Goal: Task Accomplishment & Management: Manage account settings

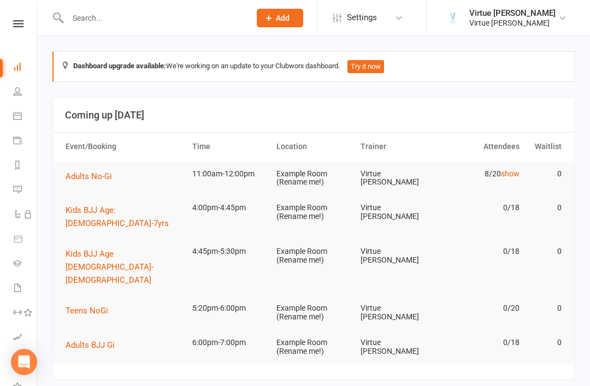
click at [17, 89] on icon at bounding box center [17, 91] width 9 height 9
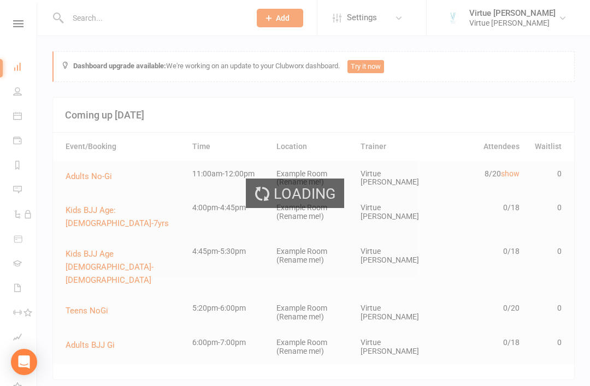
select select "100"
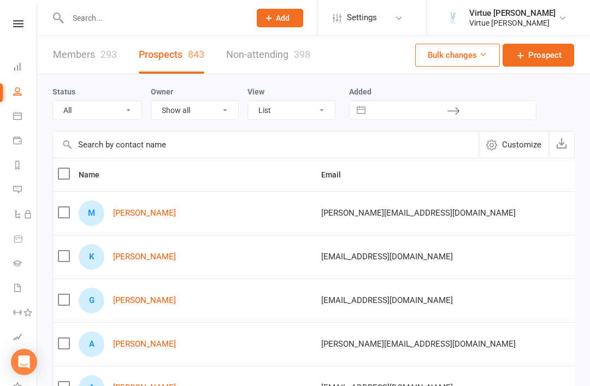
click at [72, 51] on link "Members 293" at bounding box center [85, 55] width 64 height 38
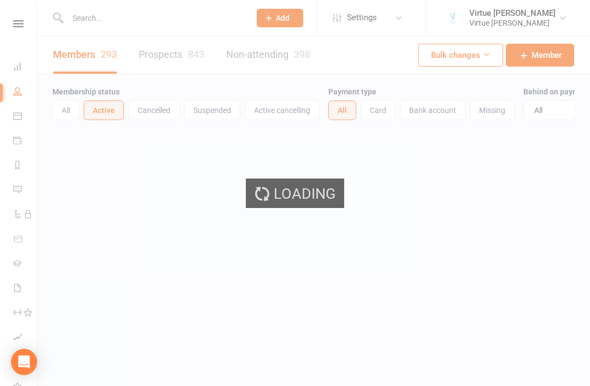
select select "100"
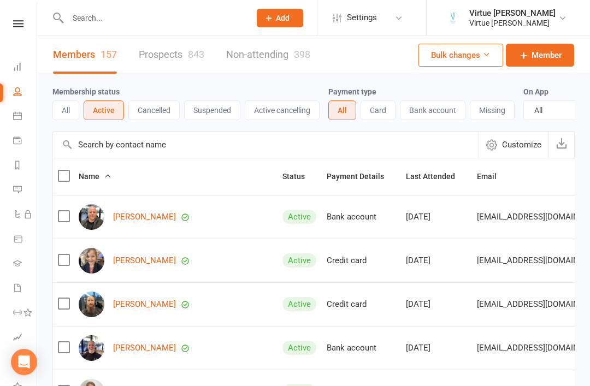
click at [6, 27] on link at bounding box center [18, 23] width 39 height 7
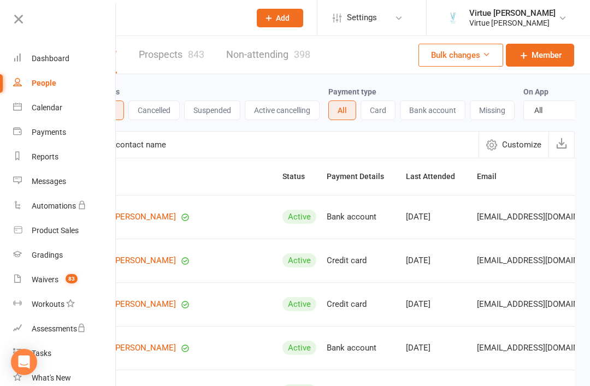
click at [40, 276] on div "Waivers" at bounding box center [45, 279] width 27 height 9
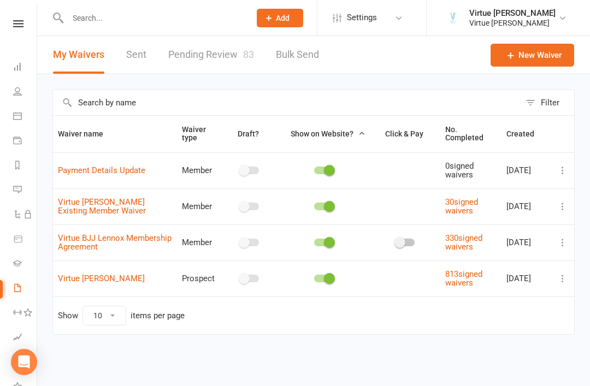
click at [228, 60] on link "Pending Review 83" at bounding box center [211, 55] width 86 height 38
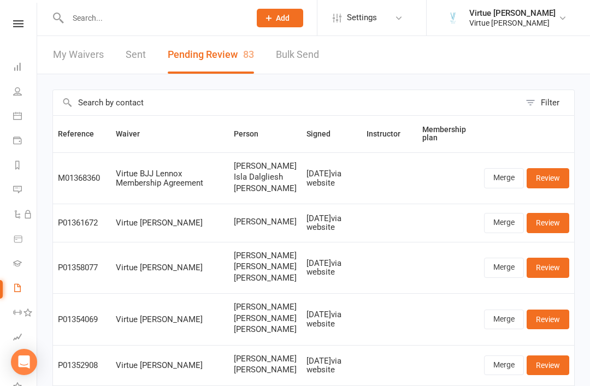
click at [553, 180] on link "Review" at bounding box center [548, 178] width 43 height 20
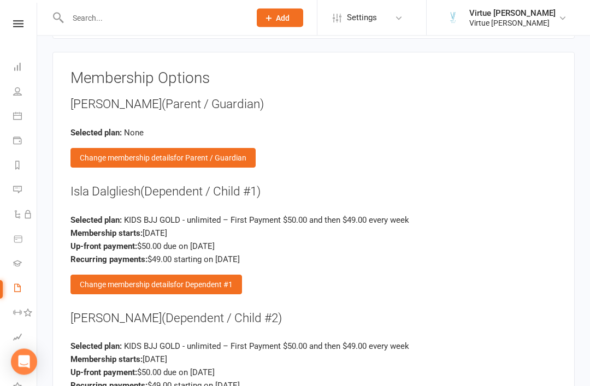
scroll to position [1593, 0]
click at [99, 275] on div "Change membership details for Dependent #1" at bounding box center [157, 285] width 172 height 20
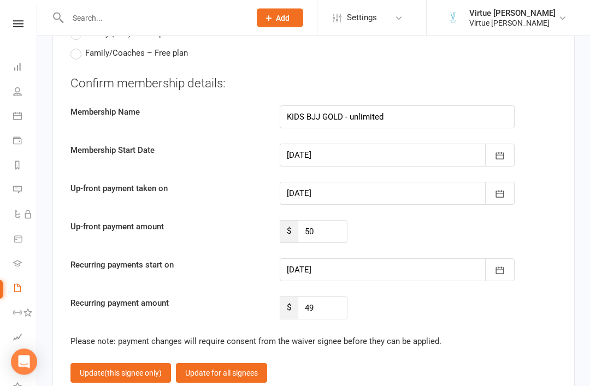
scroll to position [2027, 0]
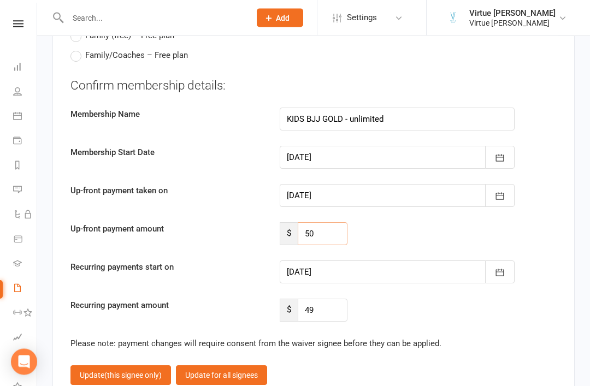
click at [332, 223] on input "50" at bounding box center [322, 234] width 49 height 23
type input "5"
type input "0"
click at [130, 371] on span "(this signee only)" at bounding box center [132, 375] width 57 height 9
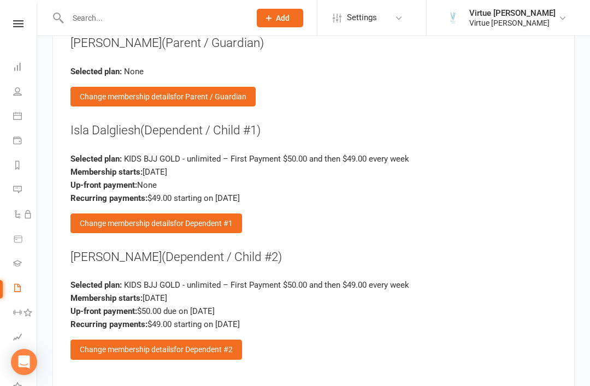
scroll to position [1654, 0]
click at [213, 341] on div "Change membership details for Dependent #2" at bounding box center [157, 351] width 172 height 20
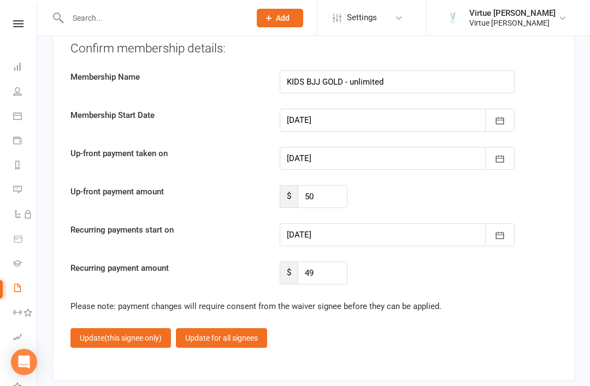
scroll to position [2063, 0]
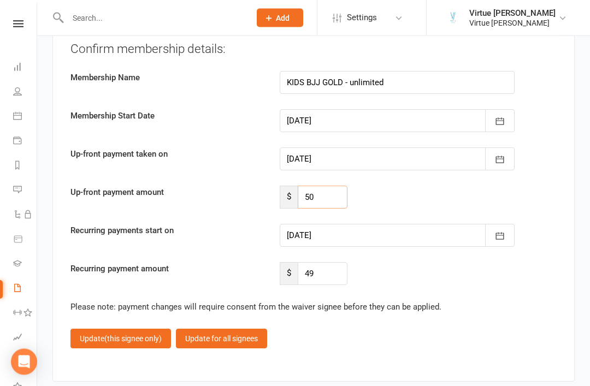
click at [331, 186] on input "50" at bounding box center [322, 197] width 49 height 23
type input "5"
type input "0"
click at [332, 262] on input "49" at bounding box center [322, 273] width 49 height 23
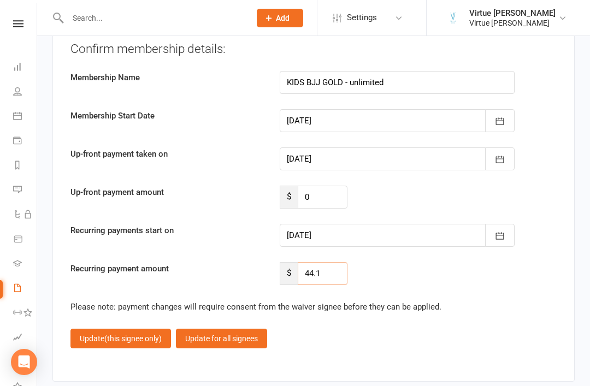
type input "44.10"
click at [104, 329] on button "Update (this signee only)" at bounding box center [121, 339] width 101 height 20
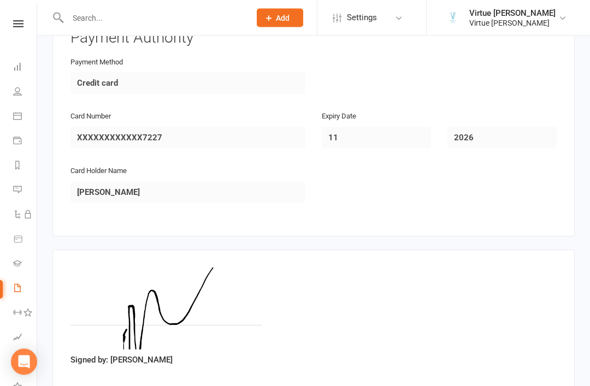
scroll to position [2055, 0]
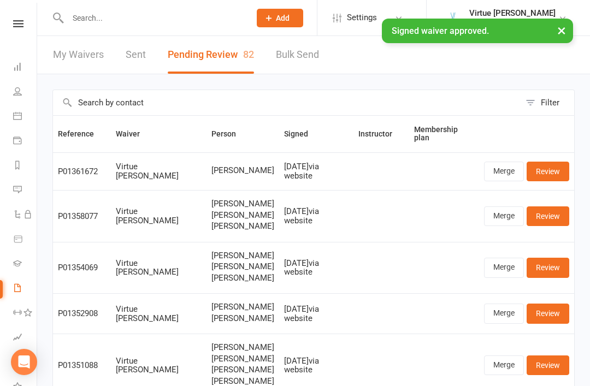
click at [14, 95] on icon at bounding box center [17, 91] width 9 height 9
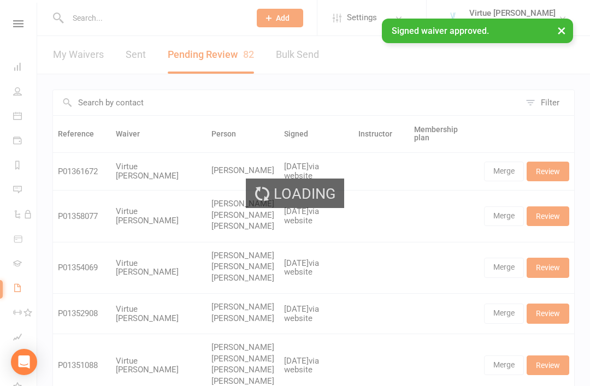
select select "100"
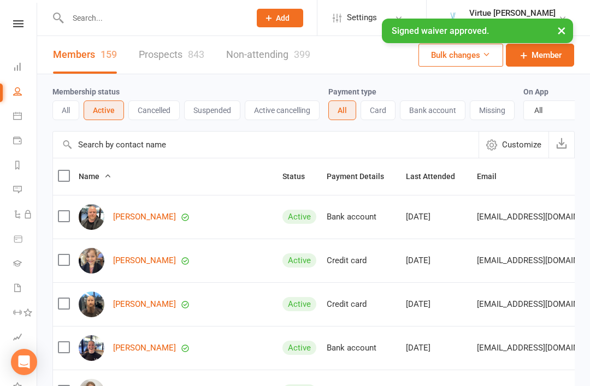
click at [303, 108] on button "Active cancelling" at bounding box center [282, 111] width 75 height 20
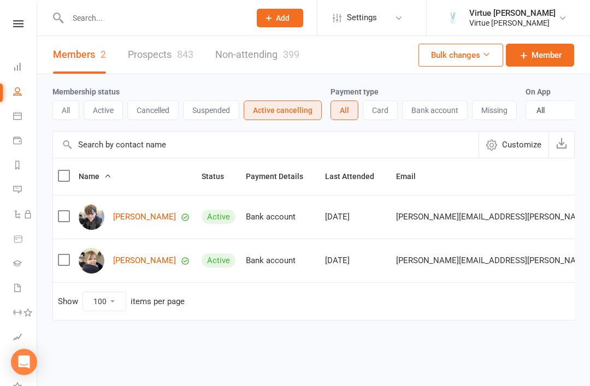
click at [108, 114] on button "Active" at bounding box center [103, 111] width 39 height 20
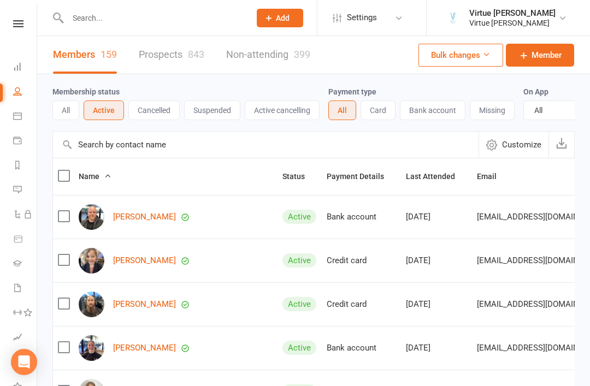
click at [116, 151] on input "text" at bounding box center [266, 145] width 426 height 26
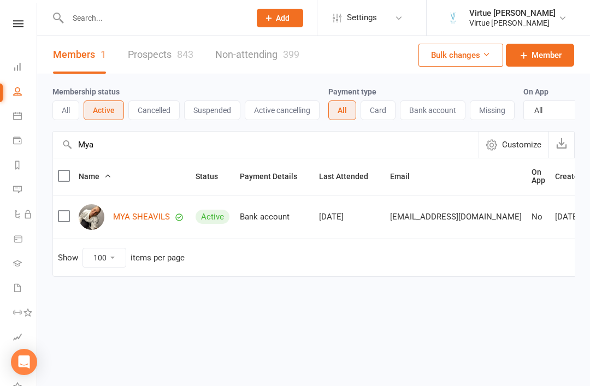
type input "Mya"
click at [143, 213] on link "MYA SHEAVILS" at bounding box center [141, 217] width 57 height 9
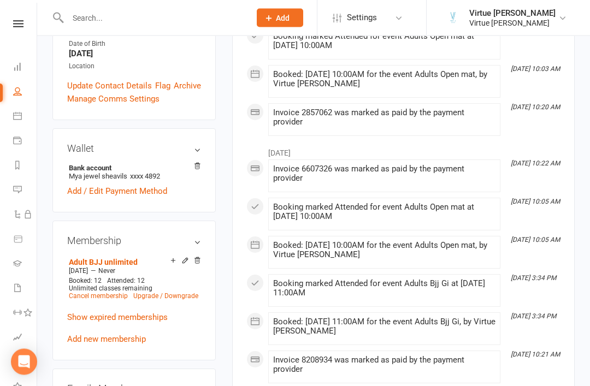
scroll to position [247, 0]
click at [82, 301] on link "Cancel membership" at bounding box center [98, 297] width 59 height 8
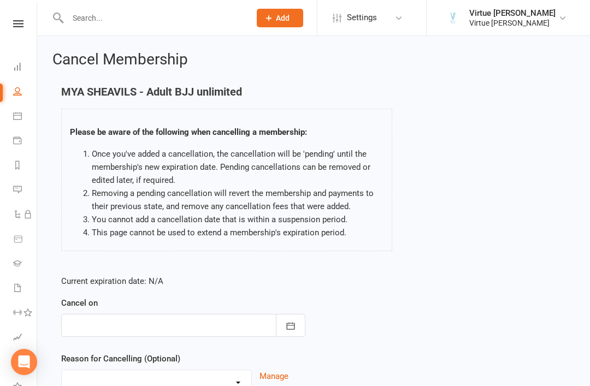
click at [302, 320] on button "button" at bounding box center [291, 325] width 30 height 23
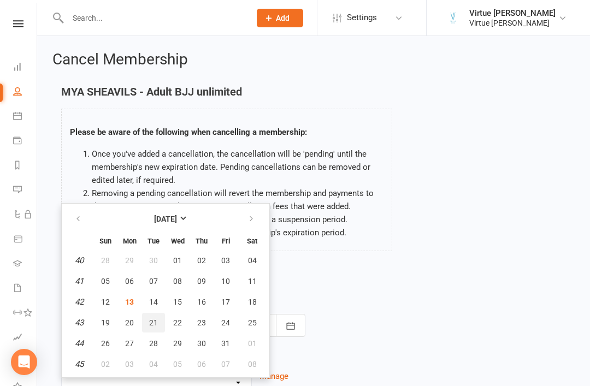
click at [158, 322] on button "21" at bounding box center [153, 323] width 23 height 20
type input "[DATE]"
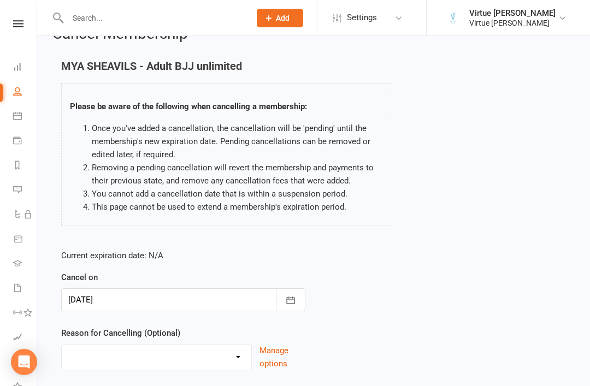
scroll to position [26, 0]
click at [245, 355] on select "Holiday Injury Other reason" at bounding box center [157, 355] width 190 height 22
select select "2"
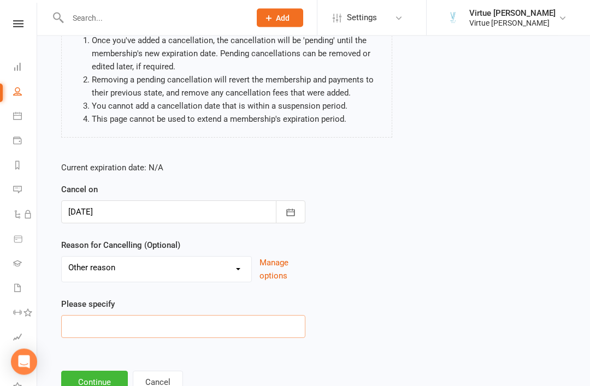
click at [230, 327] on input at bounding box center [183, 327] width 244 height 23
type input "Financial"
click at [98, 378] on button "Continue" at bounding box center [94, 382] width 67 height 23
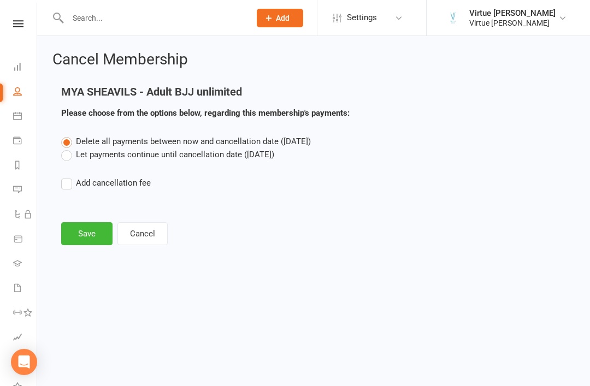
scroll to position [0, 0]
click at [74, 155] on label "Let payments continue until cancellation date ([DATE])" at bounding box center [167, 154] width 213 height 13
click at [68, 148] on input "Let payments continue until cancellation date ([DATE])" at bounding box center [64, 148] width 7 height 0
click at [89, 235] on button "Save" at bounding box center [86, 233] width 51 height 23
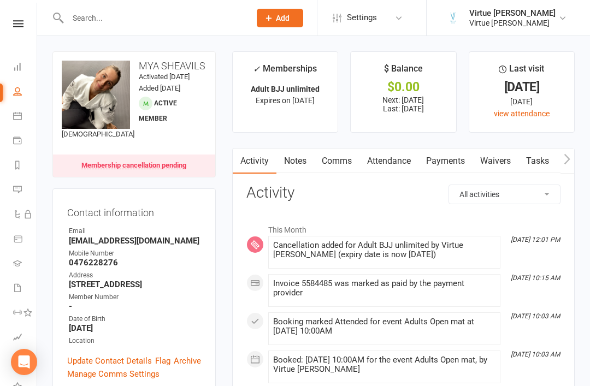
click at [14, 90] on icon at bounding box center [17, 91] width 9 height 9
select select "100"
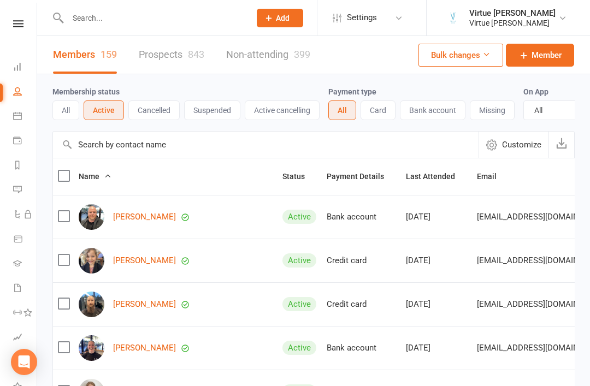
click at [225, 116] on button "Suspended" at bounding box center [212, 111] width 56 height 20
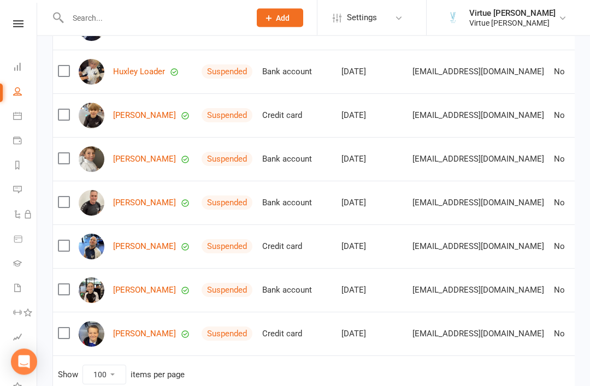
scroll to position [231, 0]
